Goal: Task Accomplishment & Management: Use online tool/utility

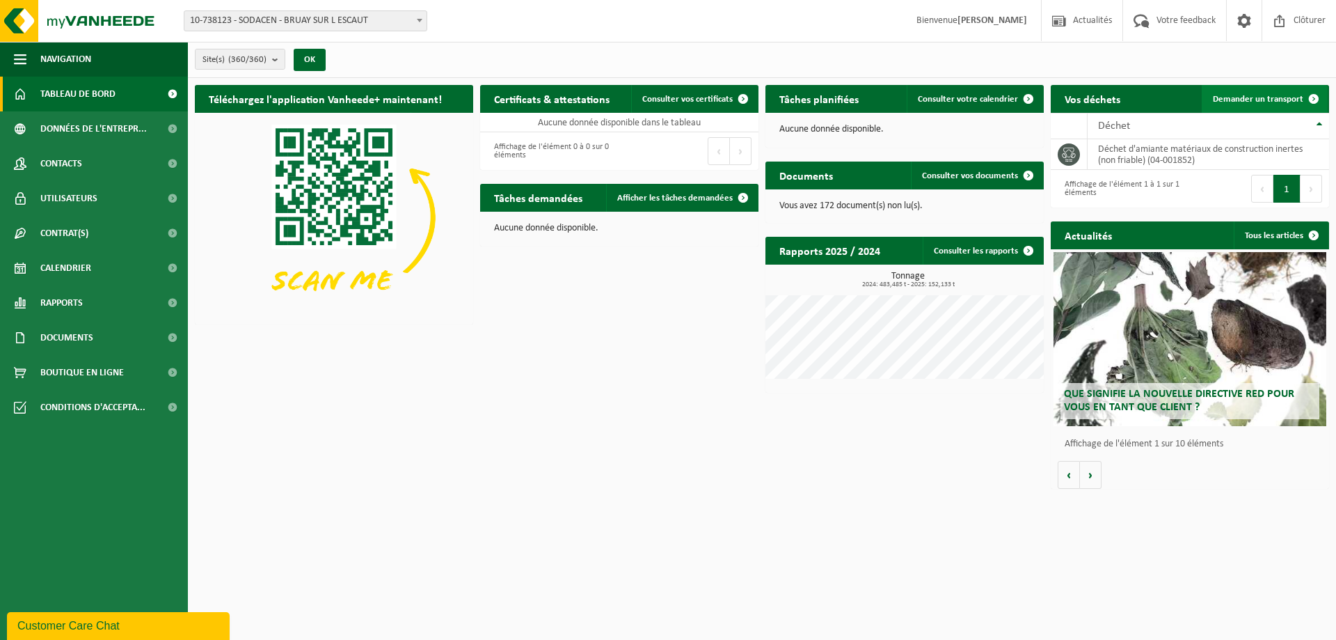
click at [1261, 95] on span "Demander un transport" at bounding box center [1258, 99] width 90 height 9
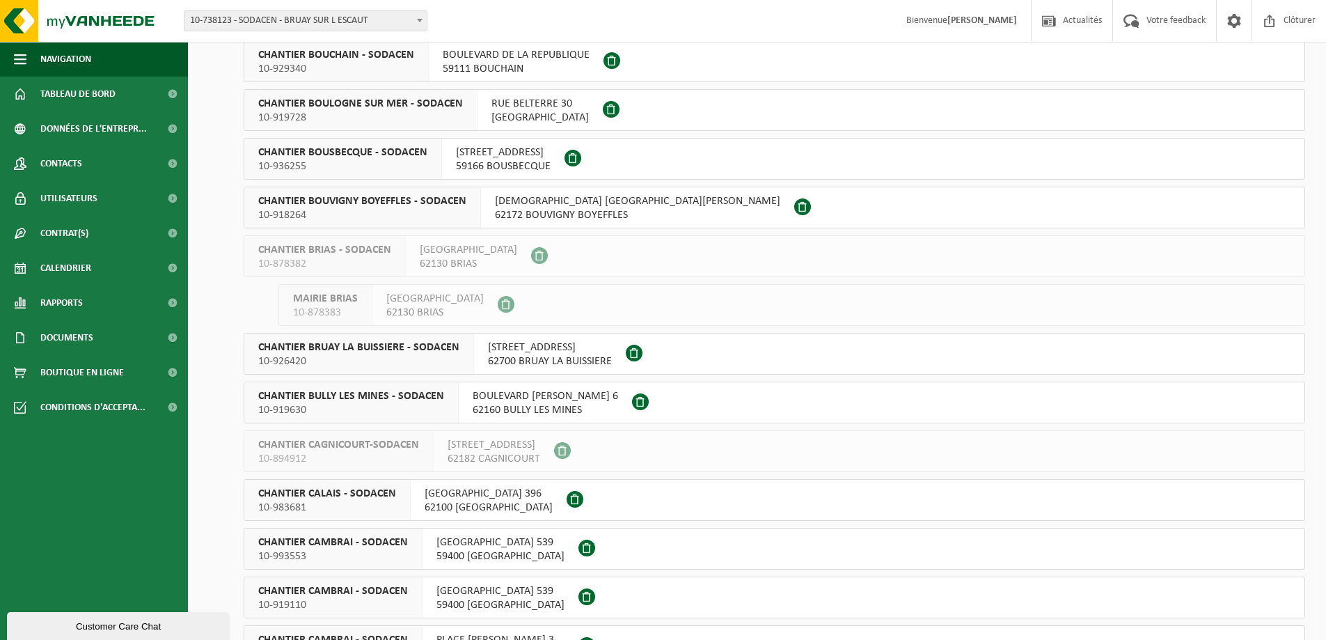
scroll to position [3341, 0]
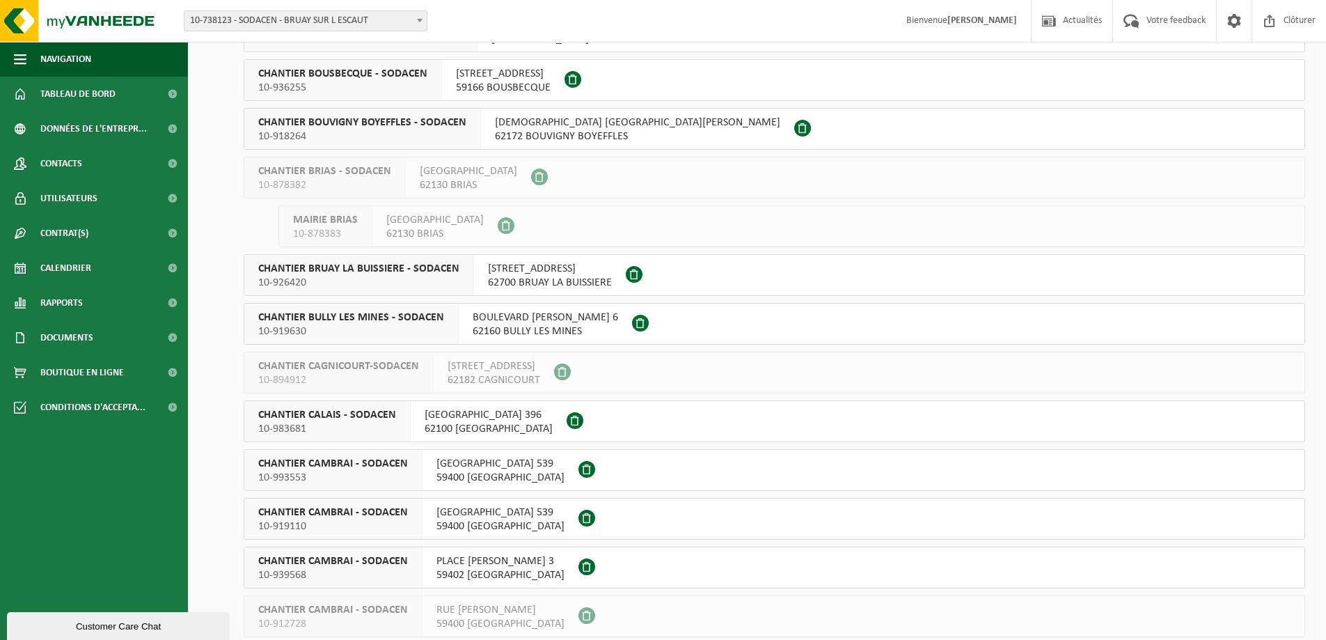
click at [480, 432] on span "62100 CALAIS" at bounding box center [489, 429] width 128 height 14
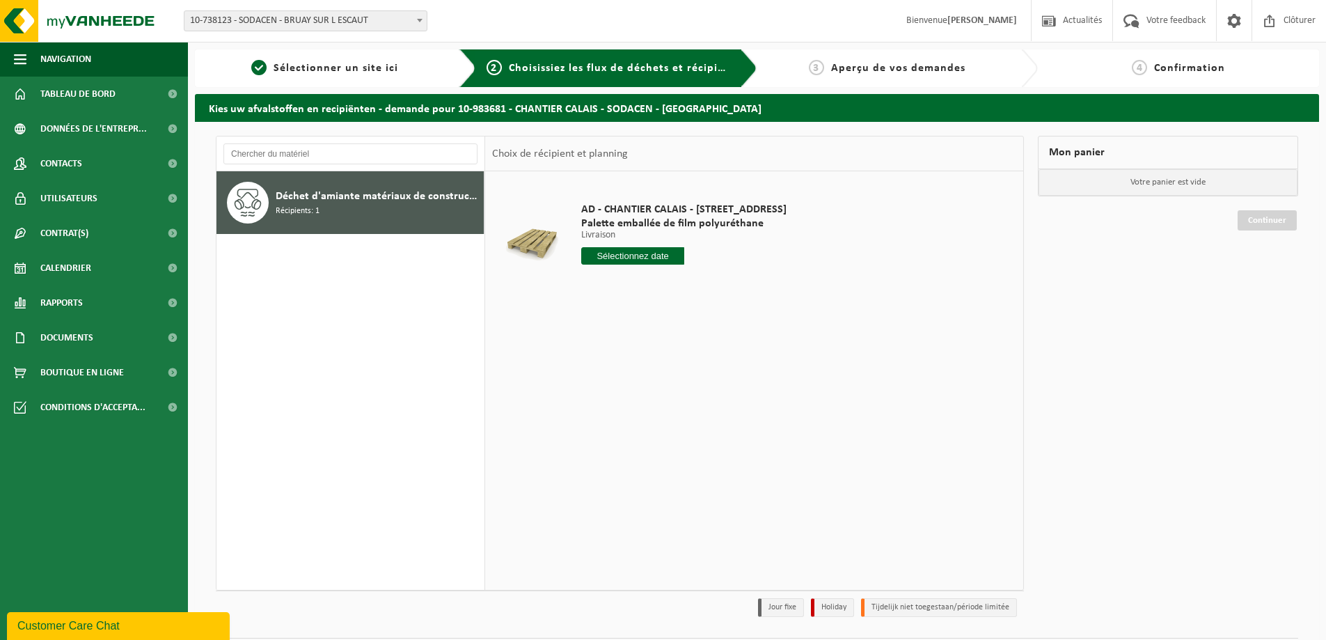
click at [639, 255] on input "text" at bounding box center [632, 255] width 103 height 17
click at [624, 405] on div "23" at bounding box center [618, 402] width 24 height 22
type input "à partir de 2025-09-23"
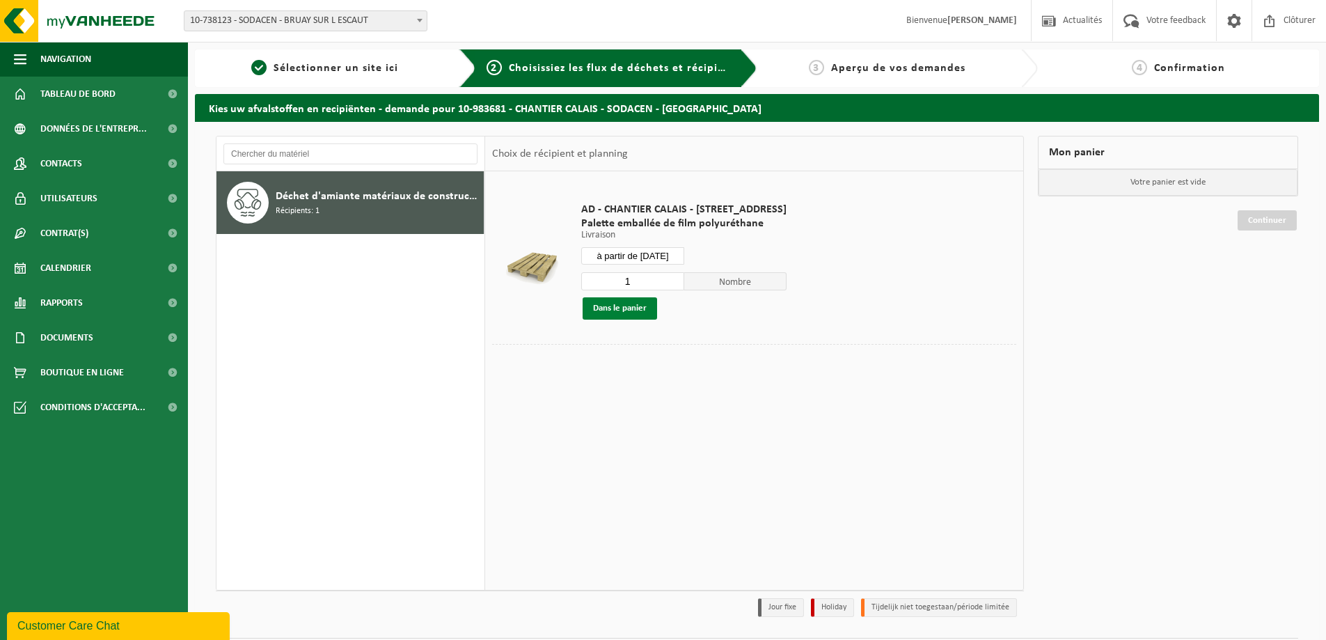
click at [624, 306] on button "Dans le panier" at bounding box center [620, 308] width 74 height 22
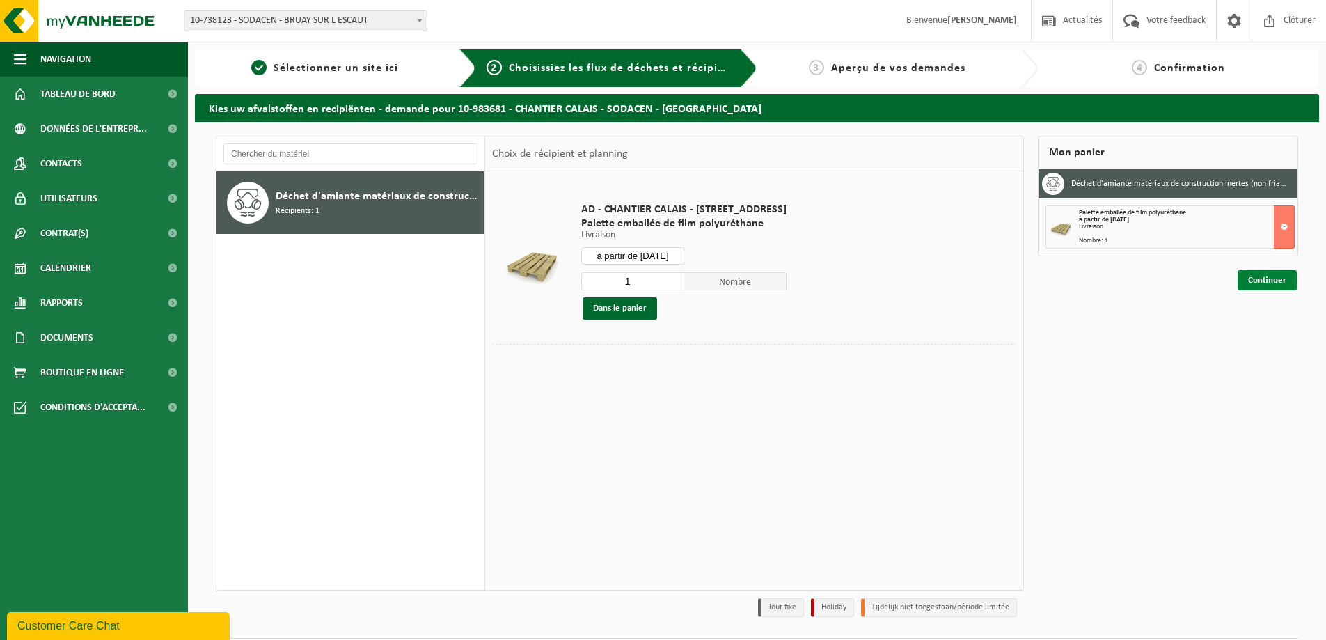
click at [1274, 280] on link "Continuer" at bounding box center [1267, 280] width 59 height 20
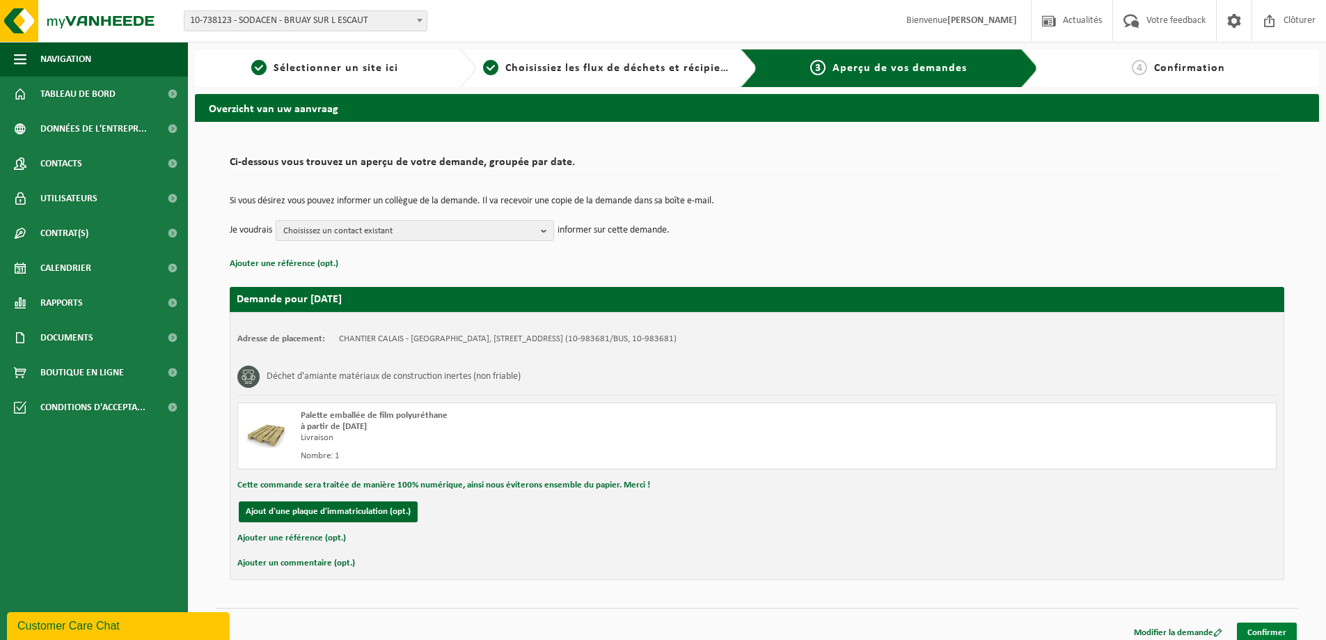
click at [1260, 634] on link "Confirmer" at bounding box center [1267, 632] width 60 height 20
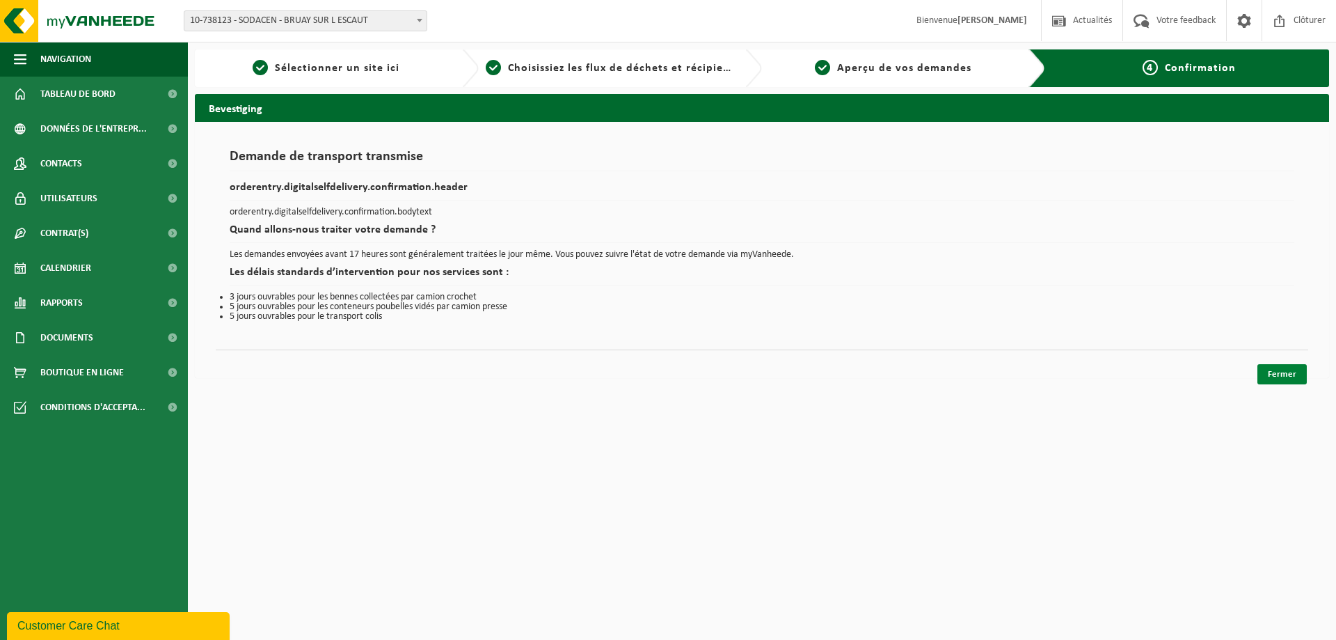
click at [1299, 367] on link "Fermer" at bounding box center [1282, 374] width 49 height 20
